Goal: Transaction & Acquisition: Purchase product/service

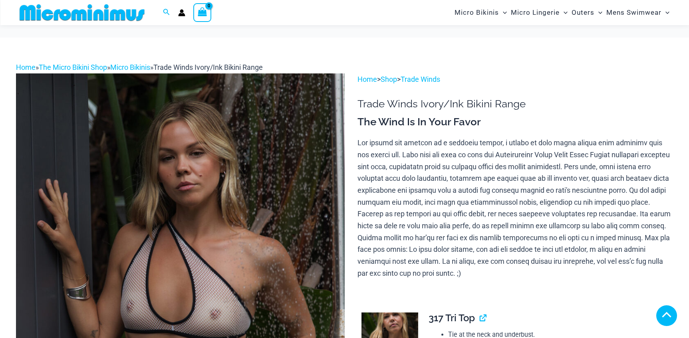
scroll to position [145, 0]
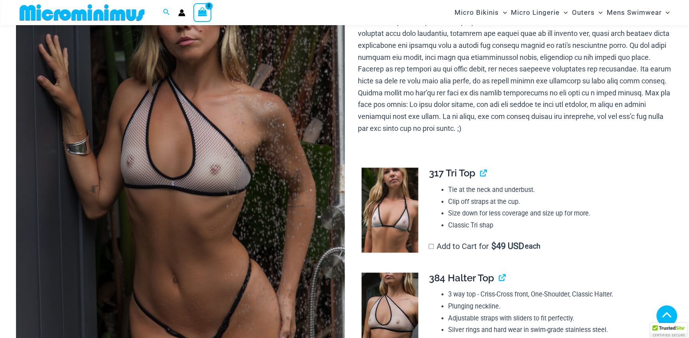
click at [188, 195] on img at bounding box center [180, 175] width 329 height 493
click at [395, 200] on img at bounding box center [389, 210] width 57 height 85
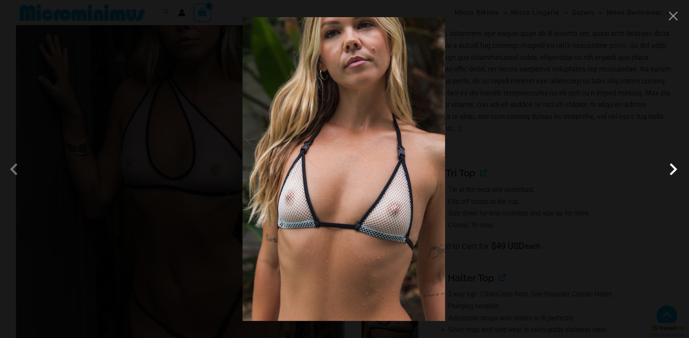
click at [671, 167] on span at bounding box center [673, 169] width 24 height 24
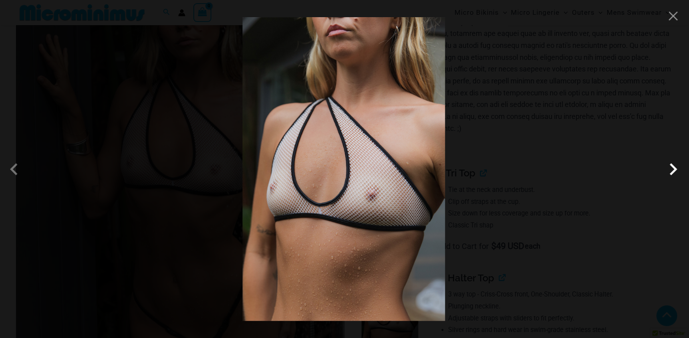
click at [671, 167] on span at bounding box center [673, 169] width 24 height 24
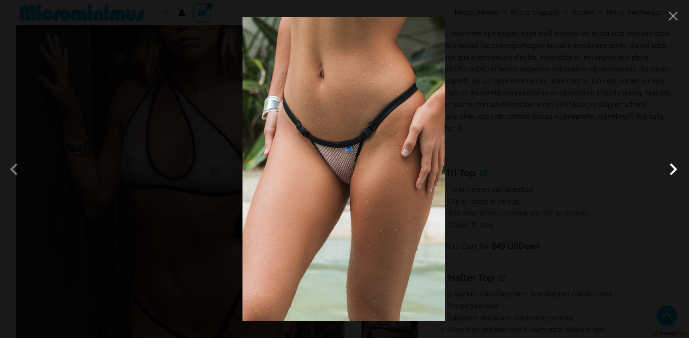
click at [671, 167] on span at bounding box center [673, 169] width 24 height 24
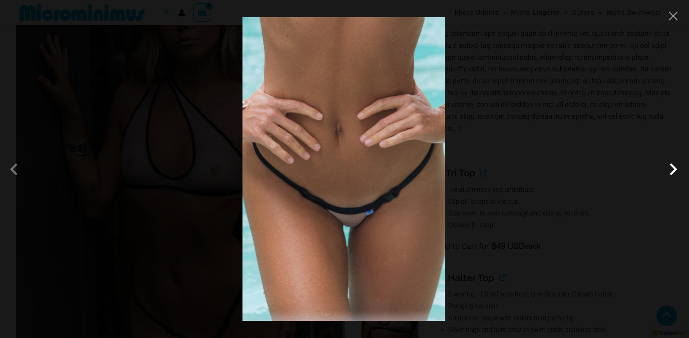
click at [671, 167] on span at bounding box center [673, 169] width 24 height 24
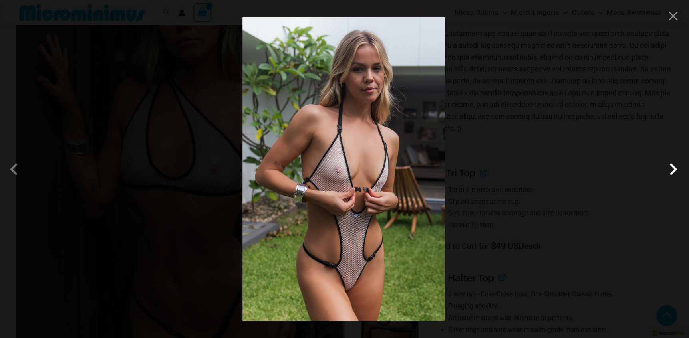
click at [671, 167] on span at bounding box center [673, 169] width 24 height 24
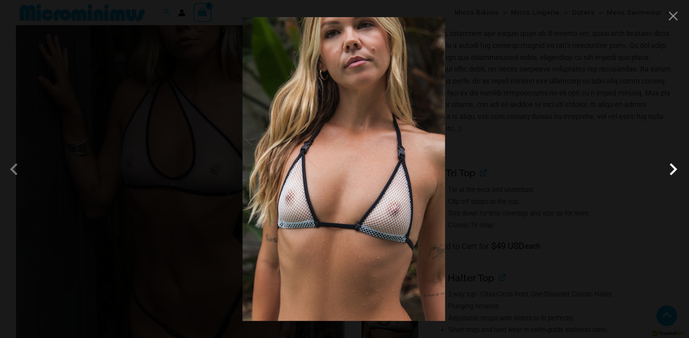
click at [671, 167] on span at bounding box center [673, 169] width 24 height 24
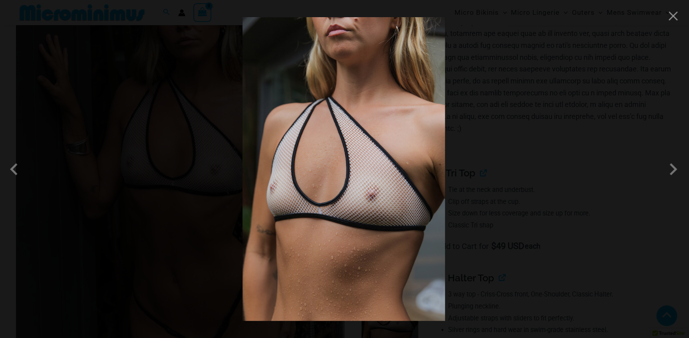
click at [557, 149] on div at bounding box center [344, 169] width 689 height 338
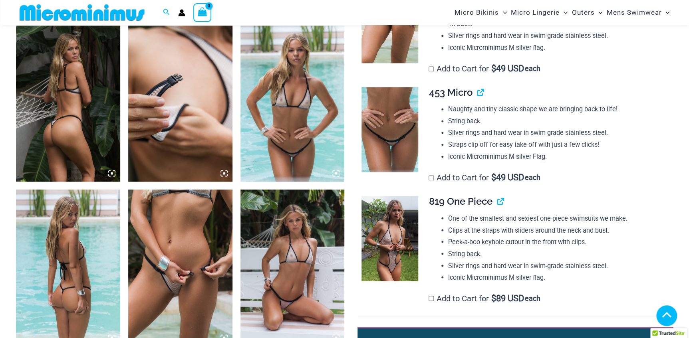
scroll to position [580, 0]
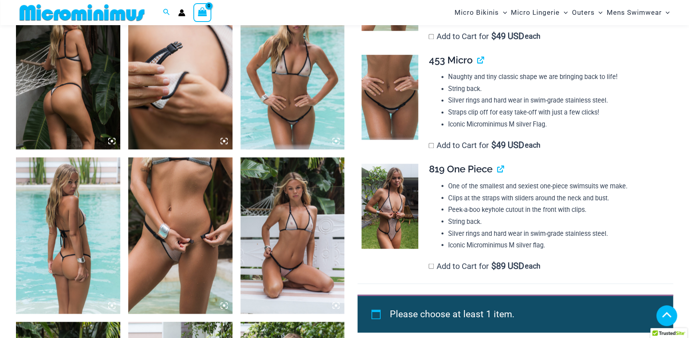
click at [151, 274] on img at bounding box center [180, 235] width 104 height 156
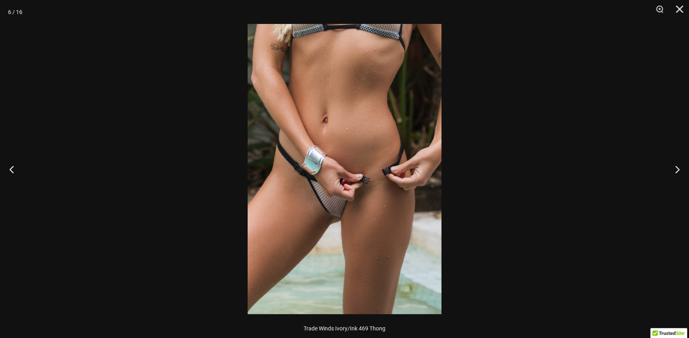
click at [345, 217] on img at bounding box center [345, 169] width 194 height 290
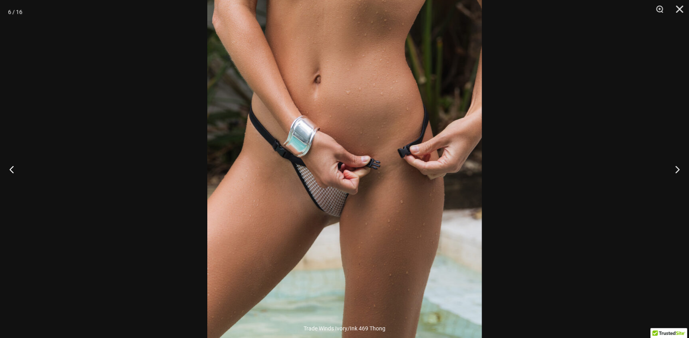
click at [547, 191] on div at bounding box center [344, 169] width 689 height 338
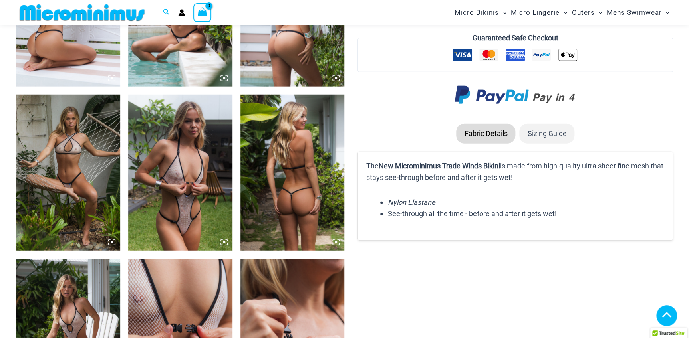
scroll to position [980, 0]
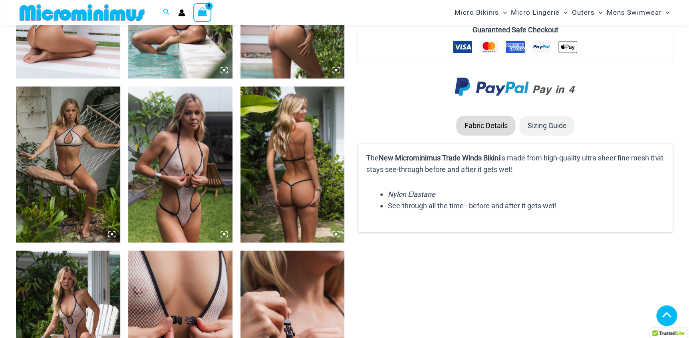
click at [191, 222] on img at bounding box center [180, 165] width 104 height 156
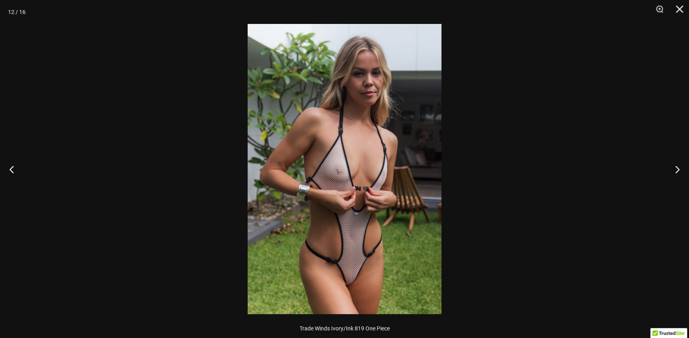
click at [341, 284] on img at bounding box center [345, 169] width 194 height 290
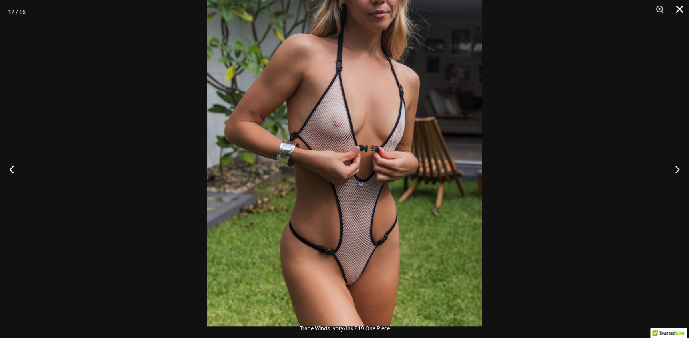
click at [679, 8] on button "Close" at bounding box center [677, 12] width 20 height 24
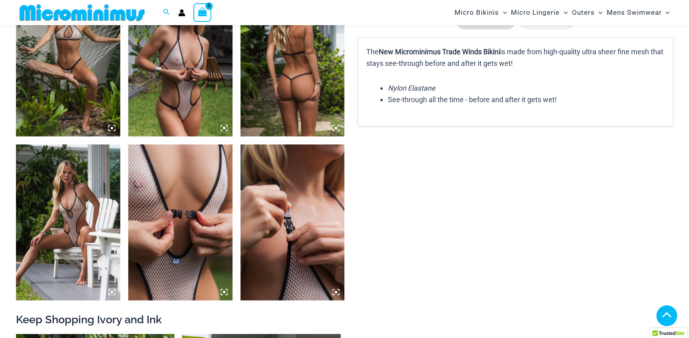
scroll to position [1089, 0]
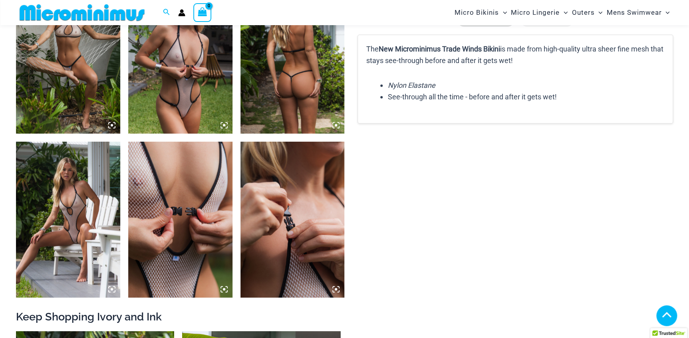
click at [91, 256] on img at bounding box center [68, 220] width 104 height 156
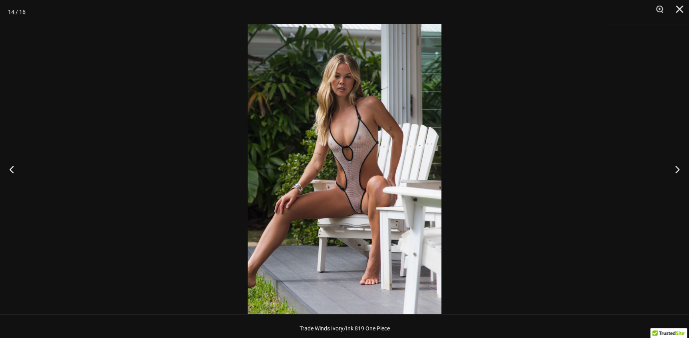
click at [330, 226] on img at bounding box center [345, 169] width 194 height 290
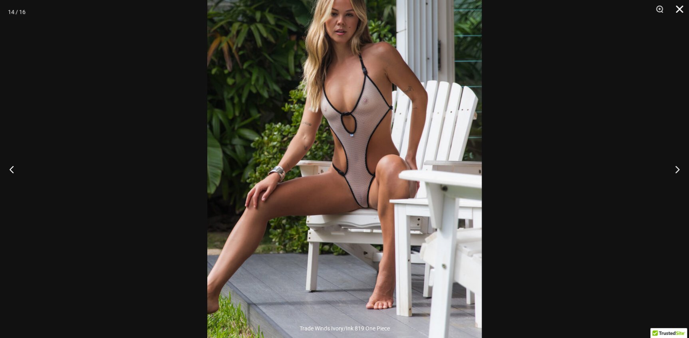
click at [679, 11] on button "Close" at bounding box center [677, 12] width 20 height 24
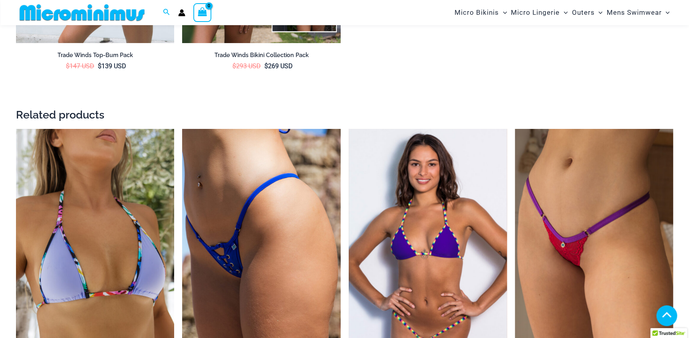
scroll to position [1706, 0]
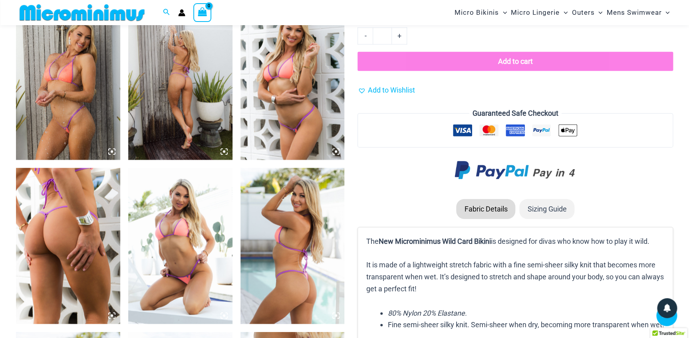
scroll to position [901, 0]
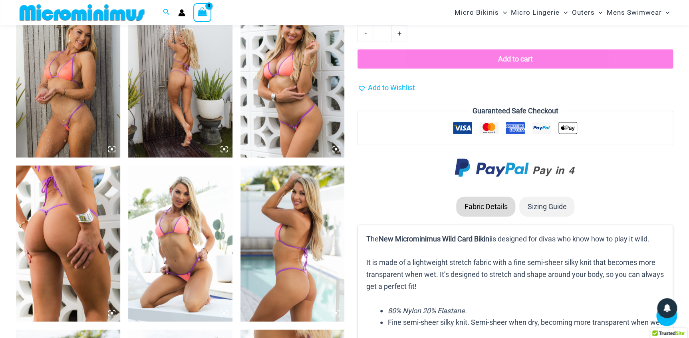
click at [302, 125] on img at bounding box center [292, 80] width 104 height 156
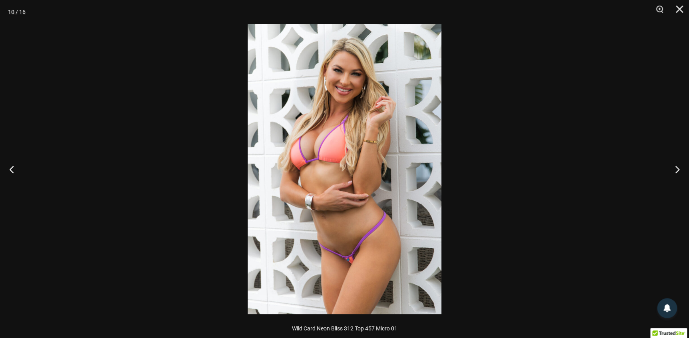
click at [362, 247] on img at bounding box center [345, 169] width 194 height 290
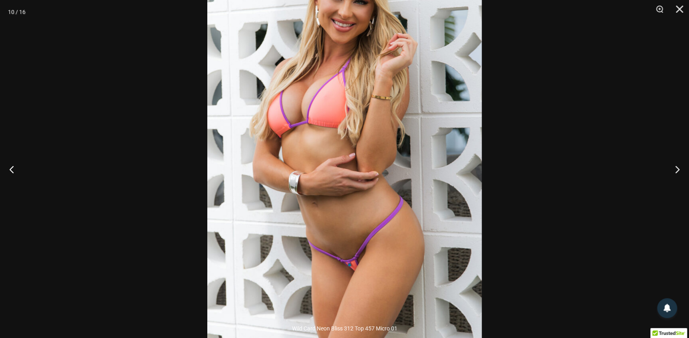
click at [531, 205] on div at bounding box center [344, 169] width 689 height 338
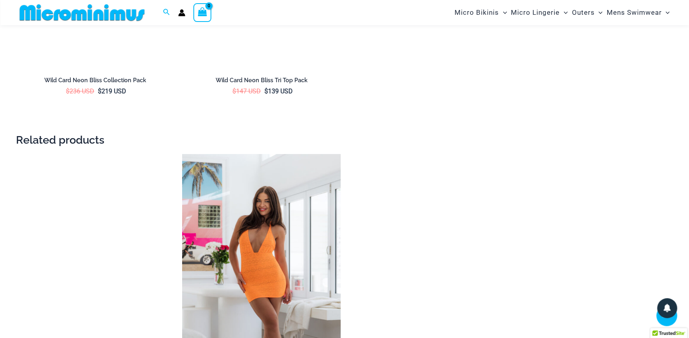
scroll to position [1591, 0]
